Goal: Task Accomplishment & Management: Use online tool/utility

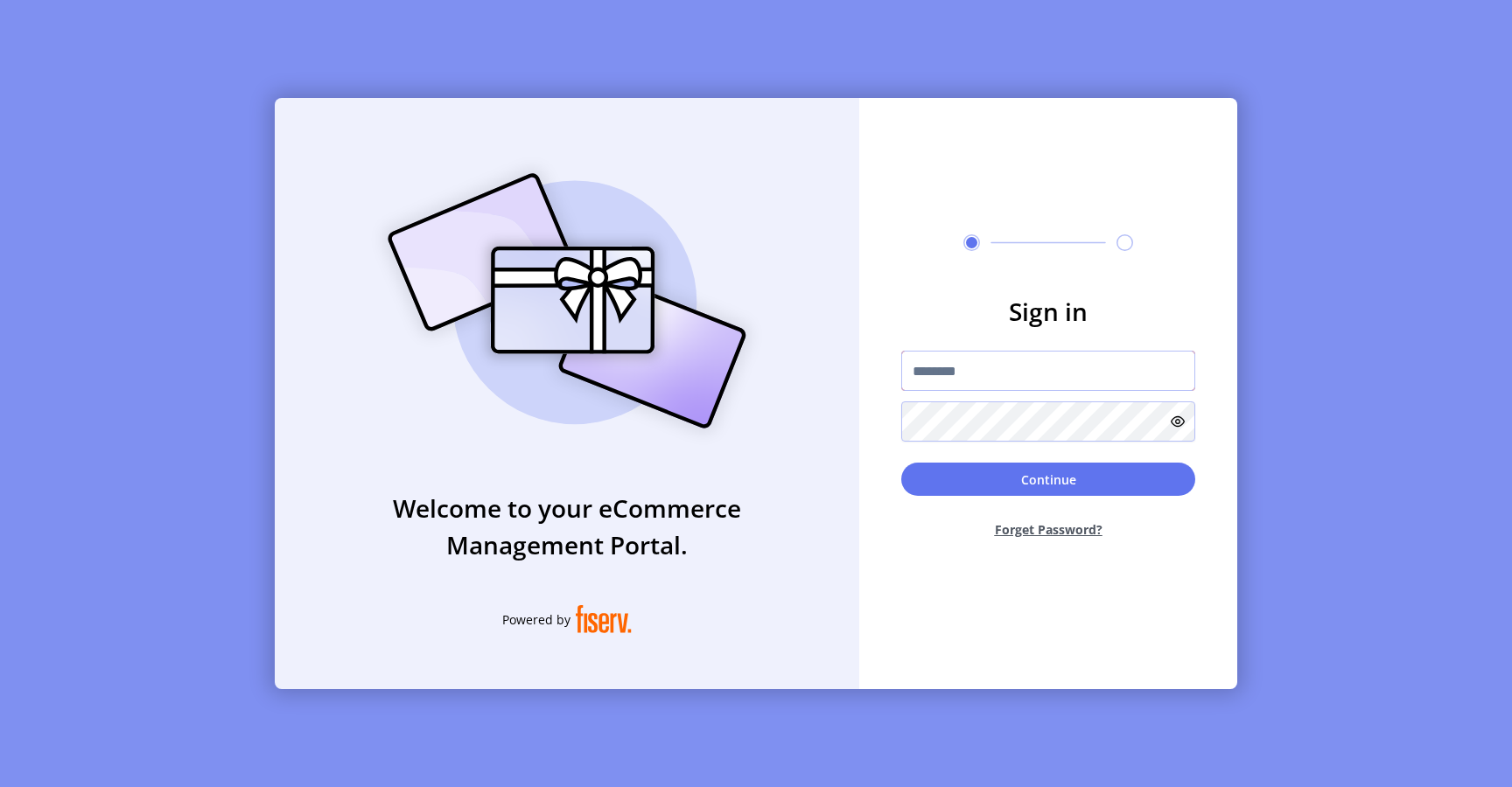
type input "**********"
click at [956, 477] on button "Continue" at bounding box center [1049, 479] width 294 height 33
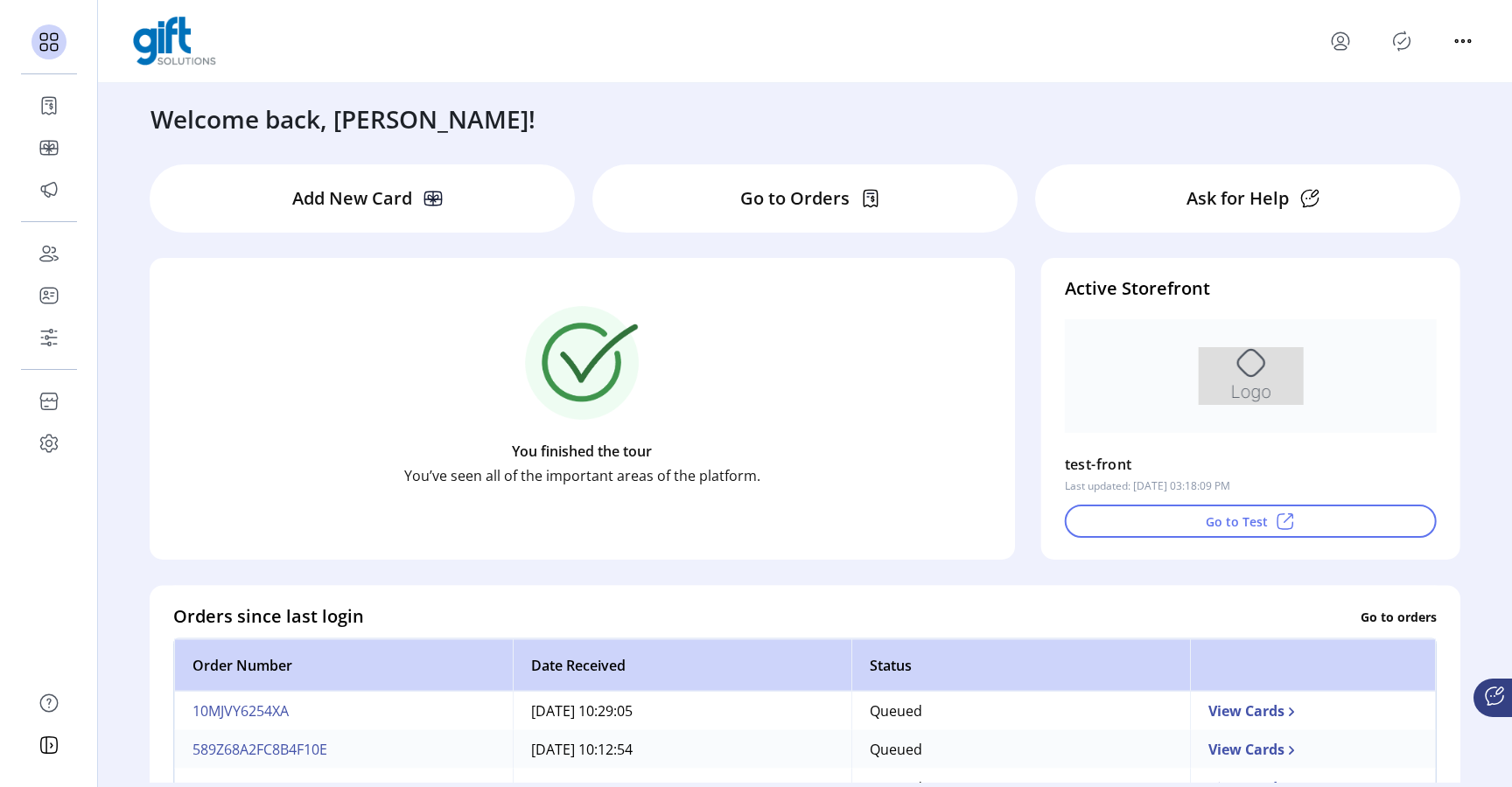
click at [1400, 43] on icon "Publisher Panel" at bounding box center [1402, 42] width 8 height 6
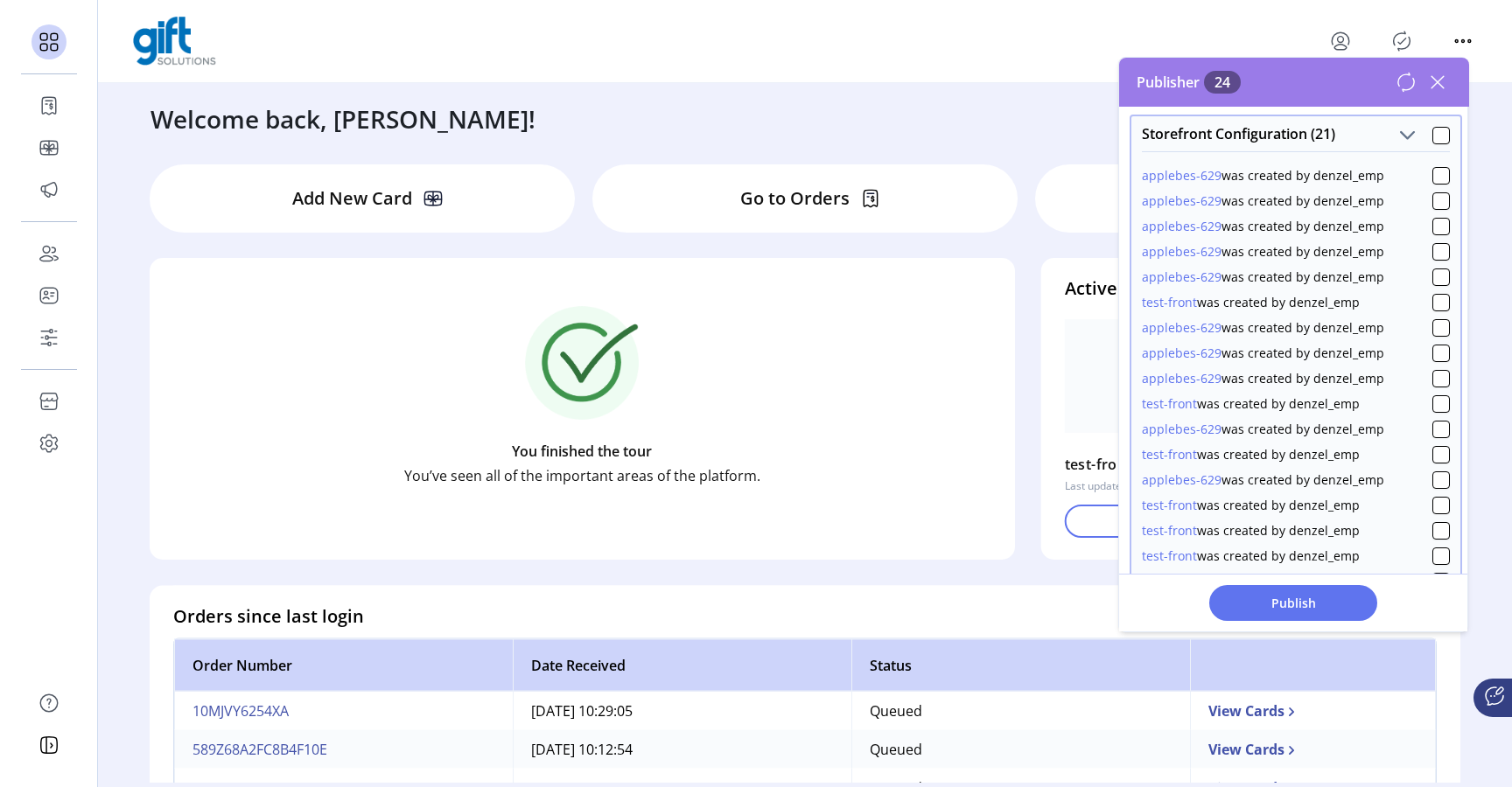
scroll to position [327, 0]
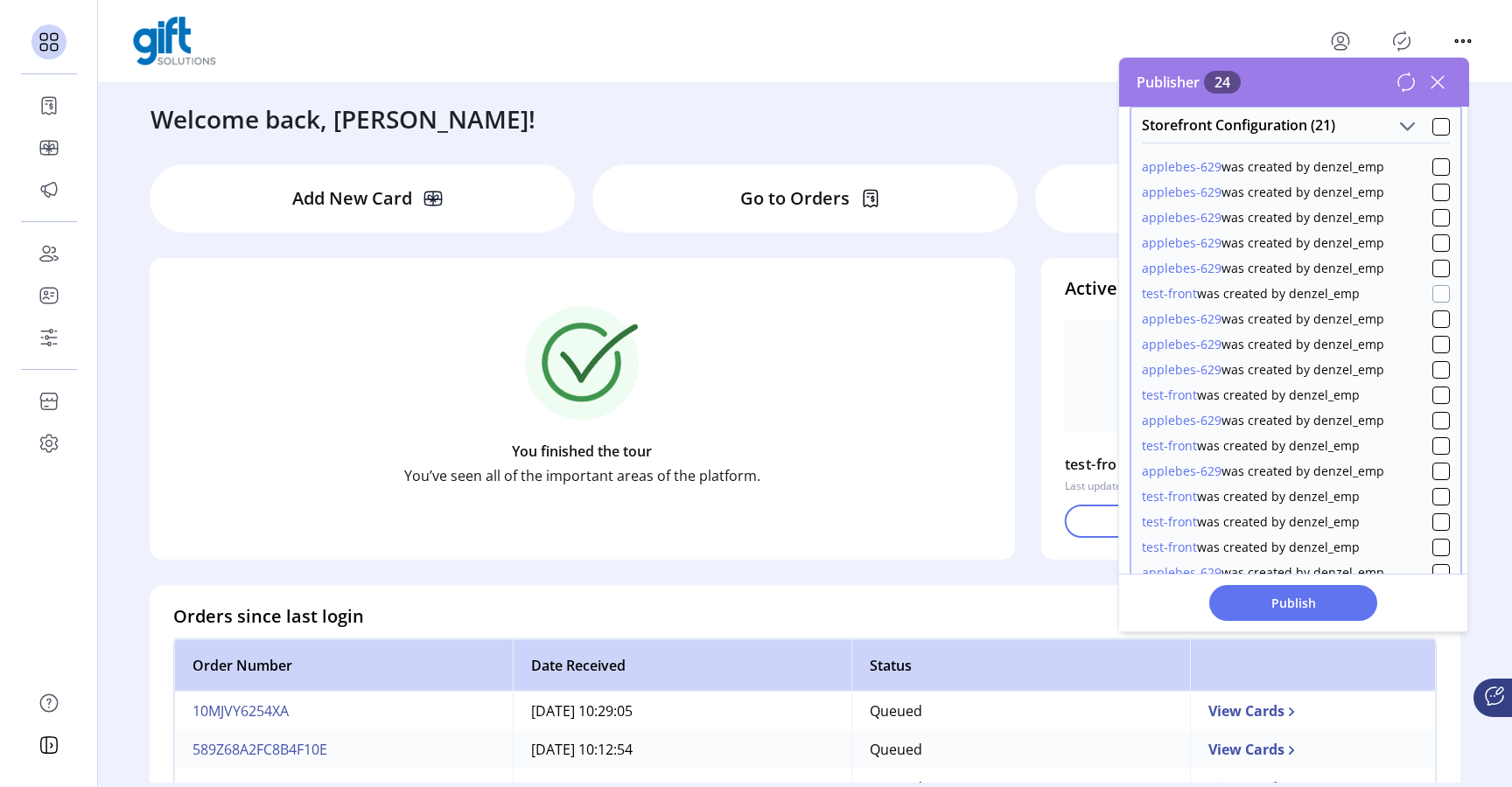
click at [1433, 292] on div at bounding box center [1441, 293] width 17 height 17
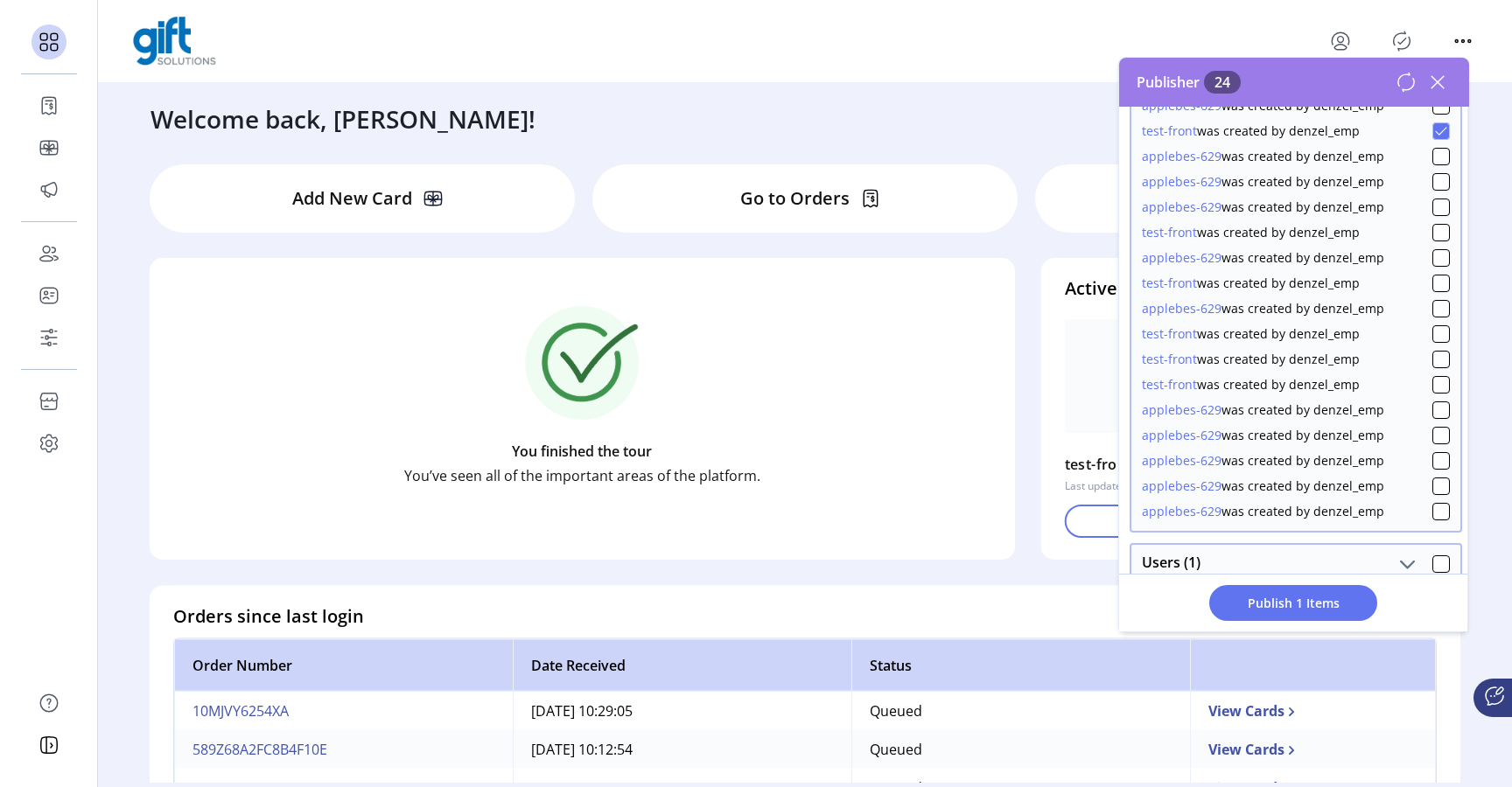
scroll to position [490, 0]
click at [1272, 601] on span "Publish 1 Items" at bounding box center [1294, 603] width 123 height 18
